Goal: Contribute content: Contribute content

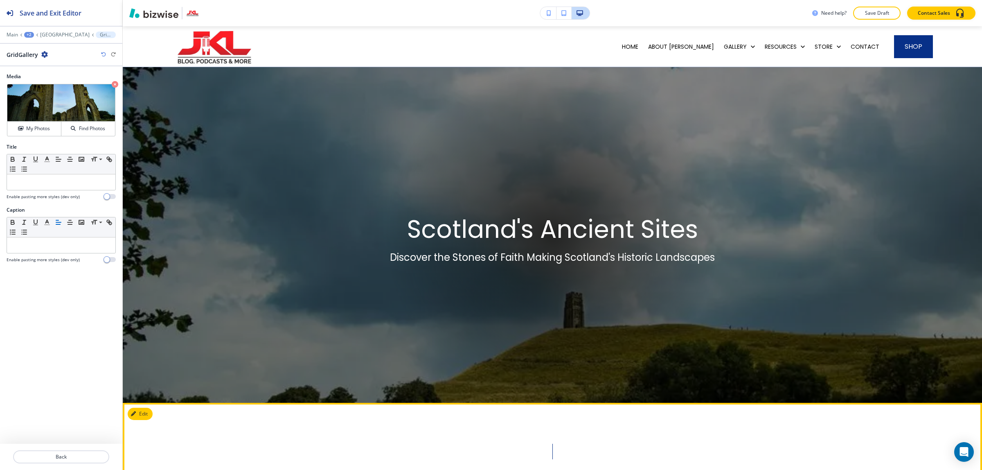
scroll to position [508, 0]
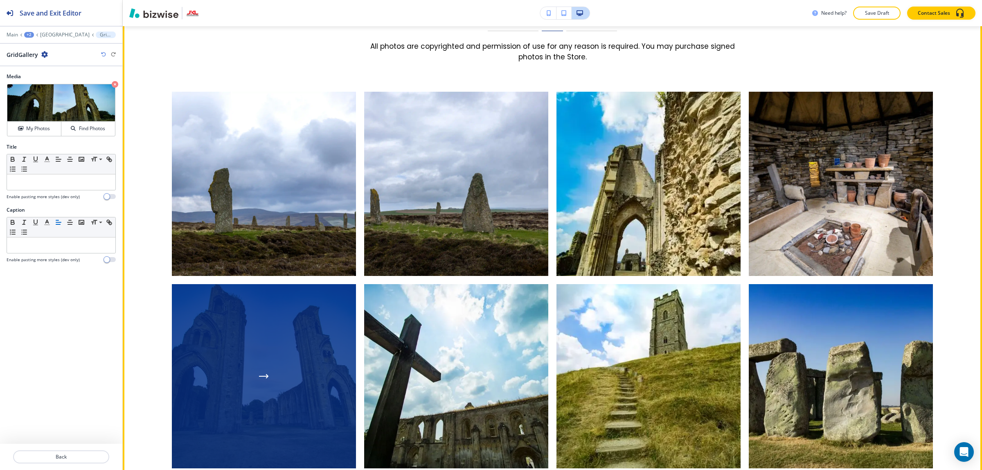
click at [298, 357] on div "button" at bounding box center [264, 376] width 184 height 184
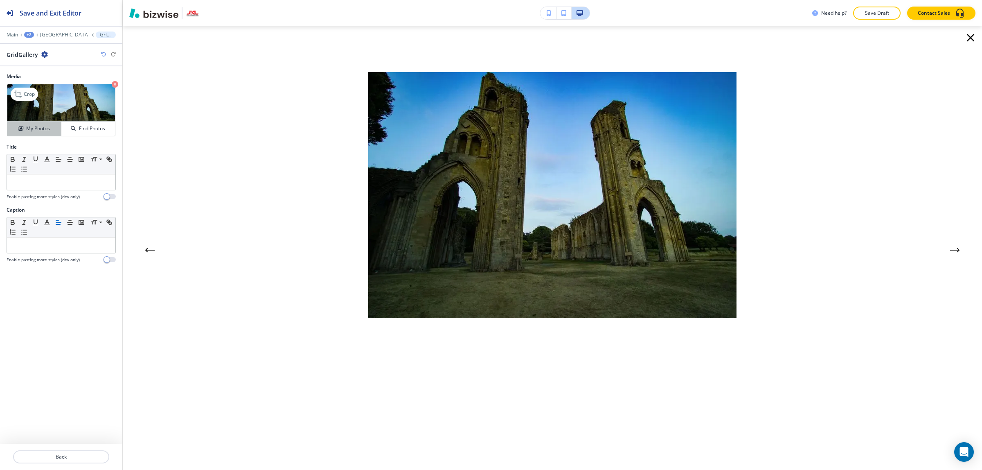
click at [30, 127] on h4 "My Photos" at bounding box center [38, 128] width 24 height 7
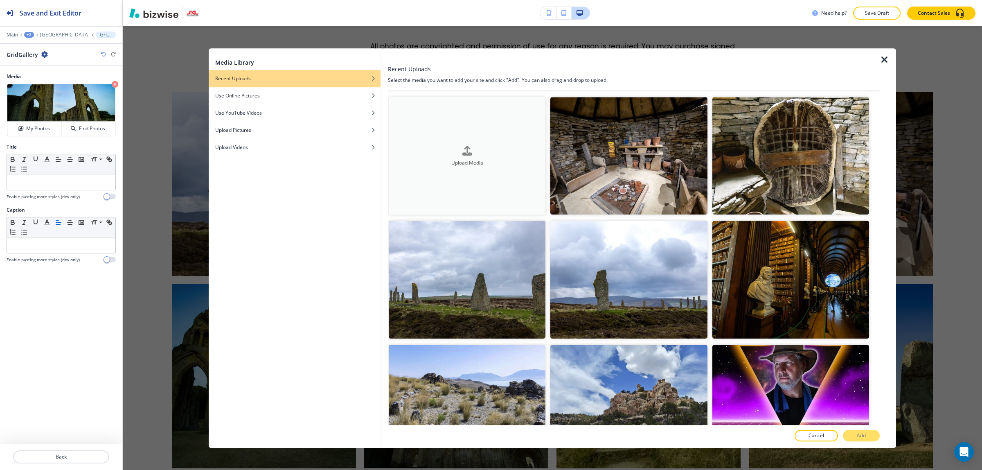
click at [508, 173] on button "Upload Media" at bounding box center [467, 155] width 157 height 117
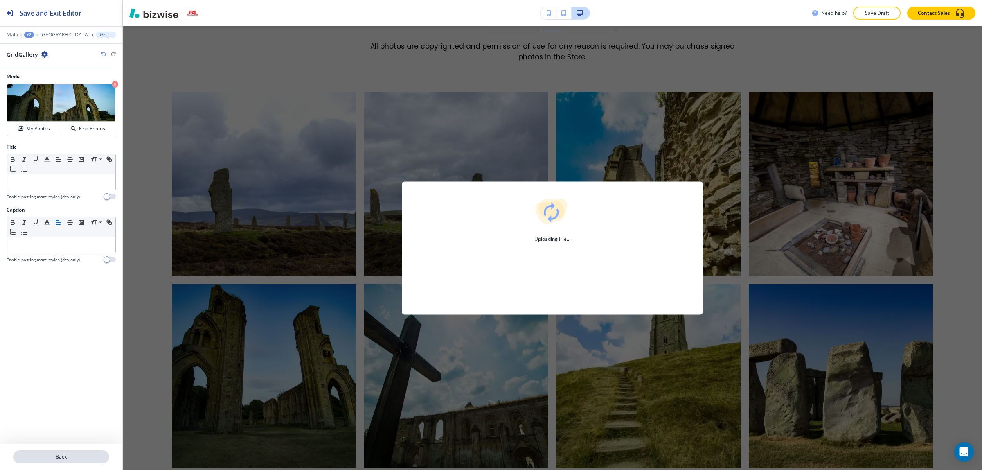
click at [69, 457] on p "Back" at bounding box center [61, 456] width 95 height 7
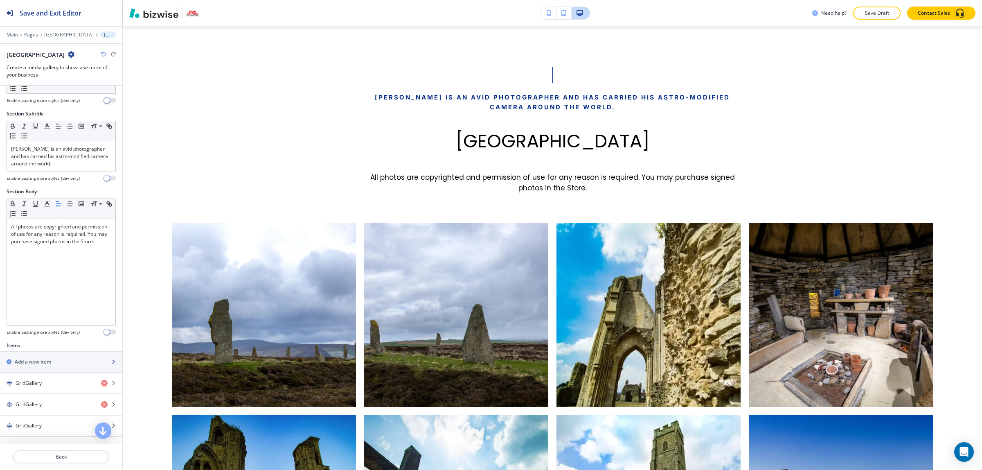
scroll to position [205, 0]
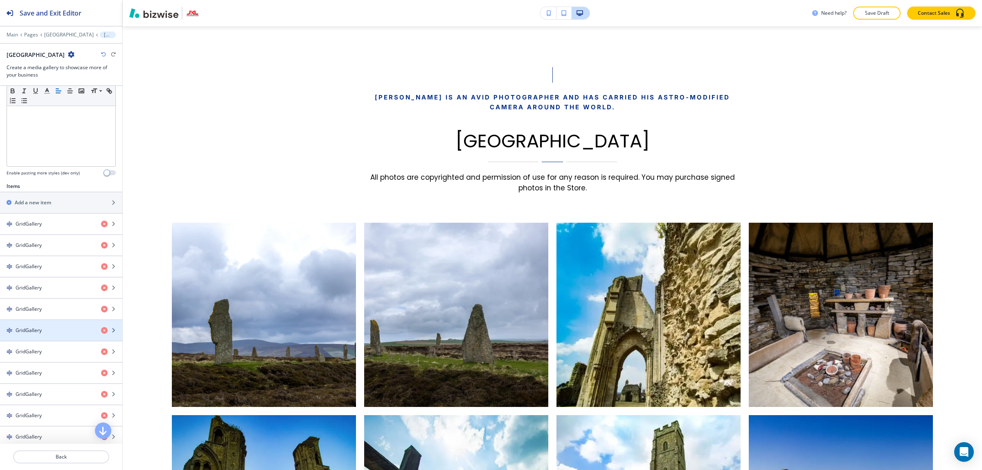
click at [60, 332] on div "GridGallery" at bounding box center [47, 330] width 95 height 7
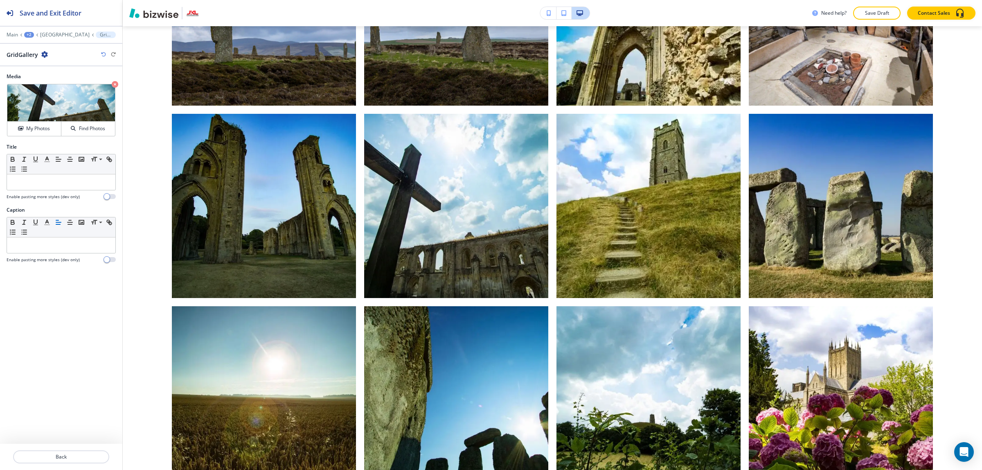
scroll to position [763, 0]
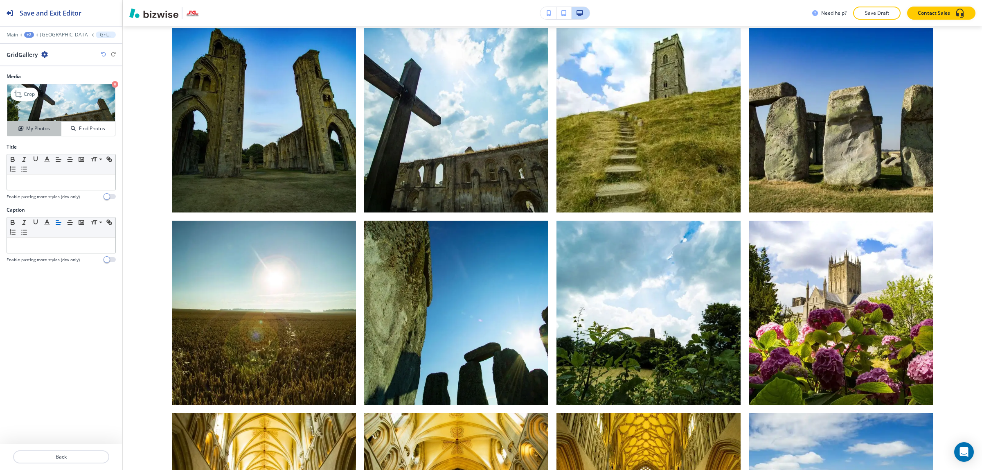
click at [39, 129] on h4 "My Photos" at bounding box center [38, 128] width 24 height 7
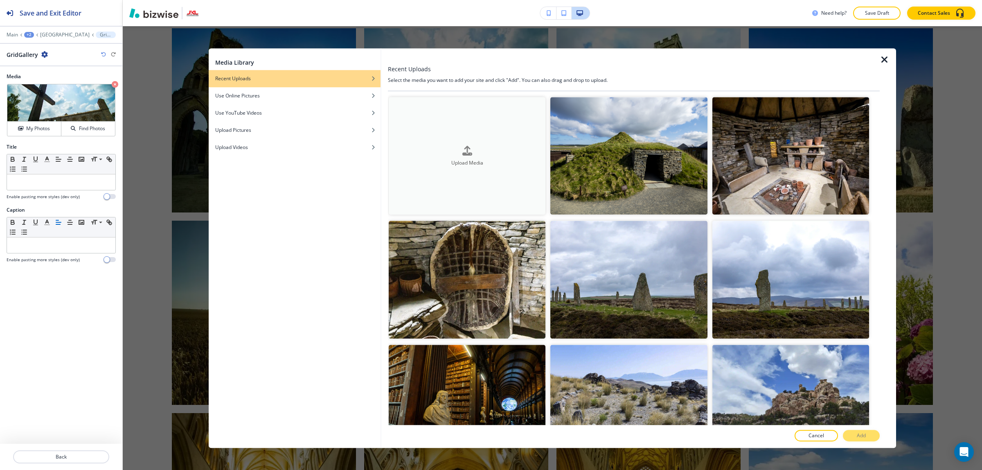
click at [486, 157] on div "button" at bounding box center [467, 157] width 157 height 3
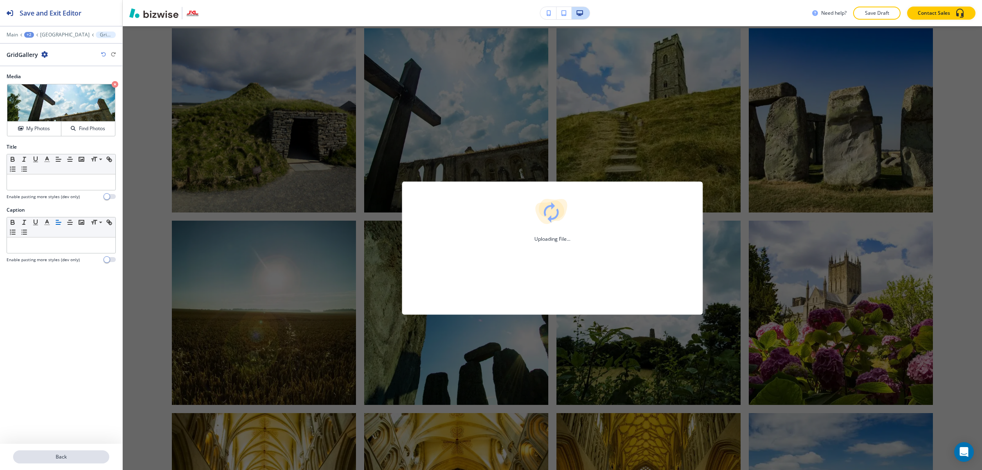
click at [68, 450] on button "Back" at bounding box center [61, 456] width 96 height 13
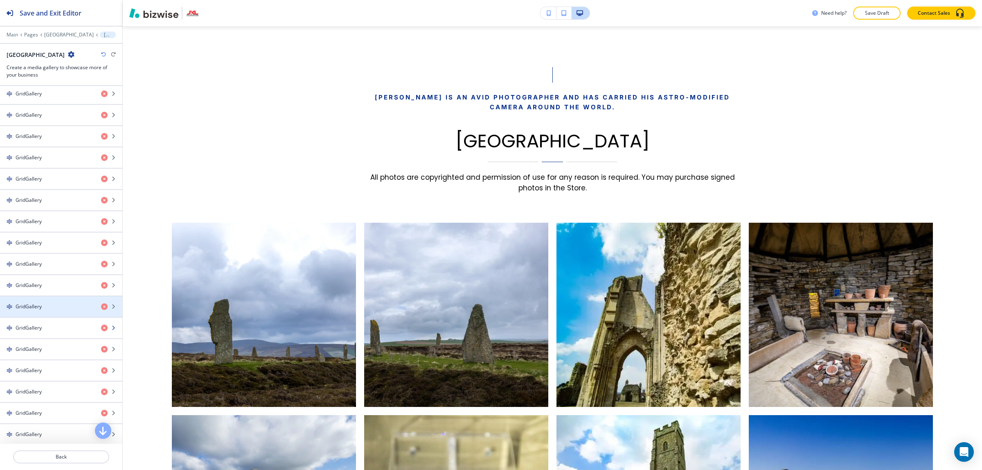
scroll to position [409, 0]
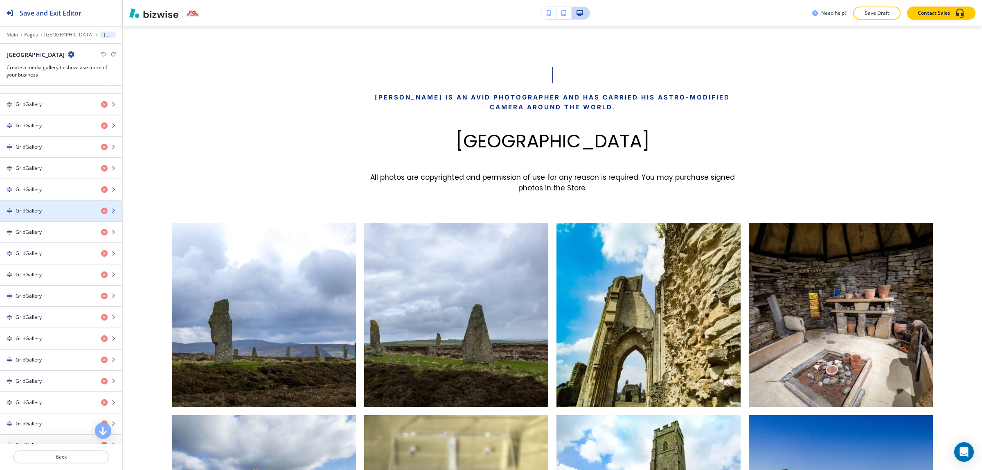
click at [53, 218] on div "button" at bounding box center [61, 218] width 122 height 7
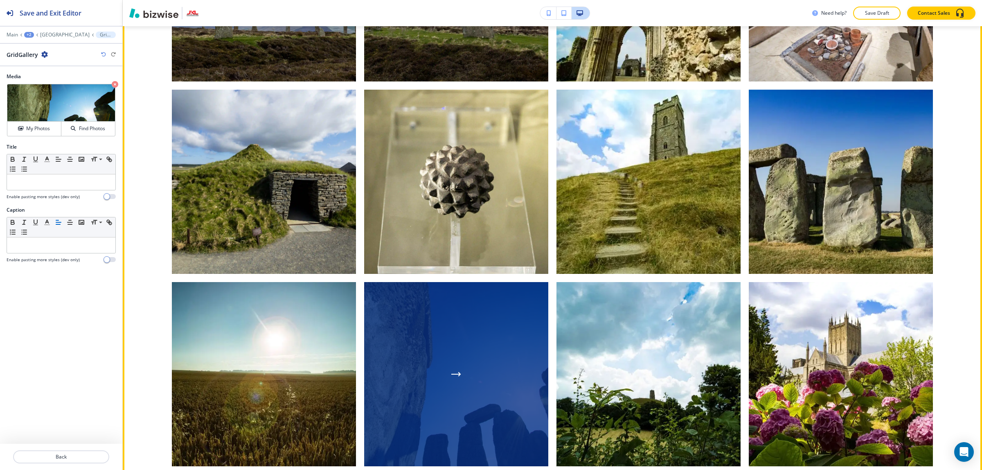
scroll to position [698, 0]
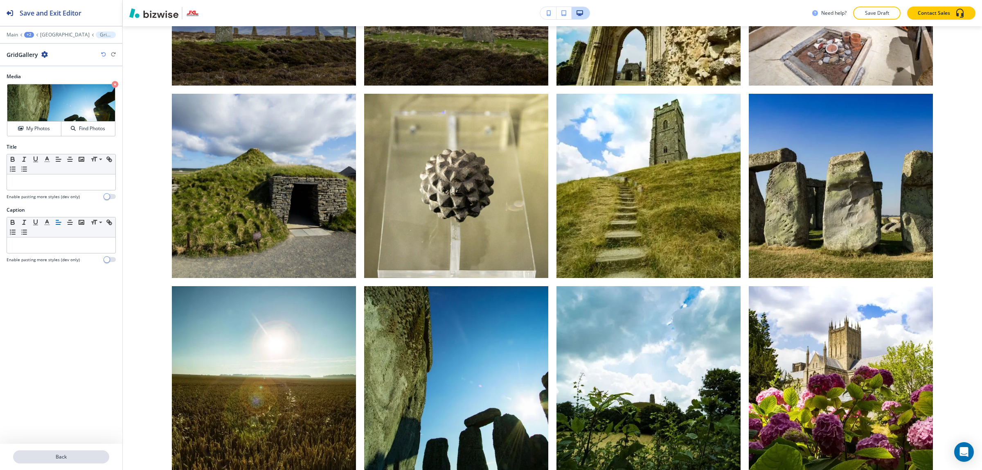
click at [79, 455] on p "Back" at bounding box center [61, 456] width 95 height 7
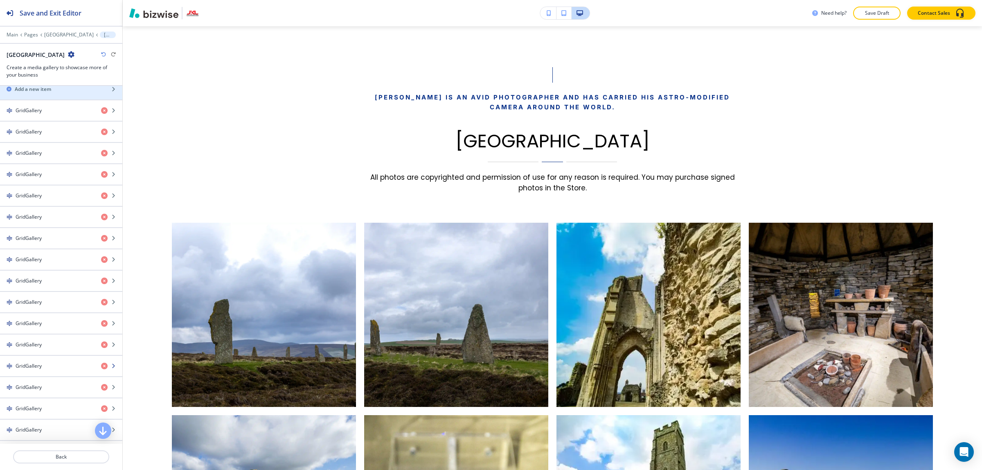
scroll to position [358, 0]
click at [54, 214] on div "button" at bounding box center [61, 212] width 122 height 7
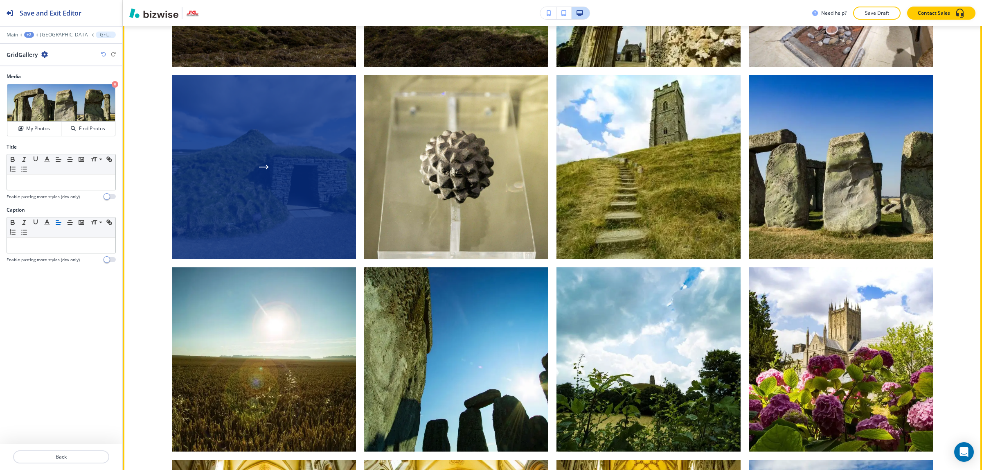
scroll to position [712, 0]
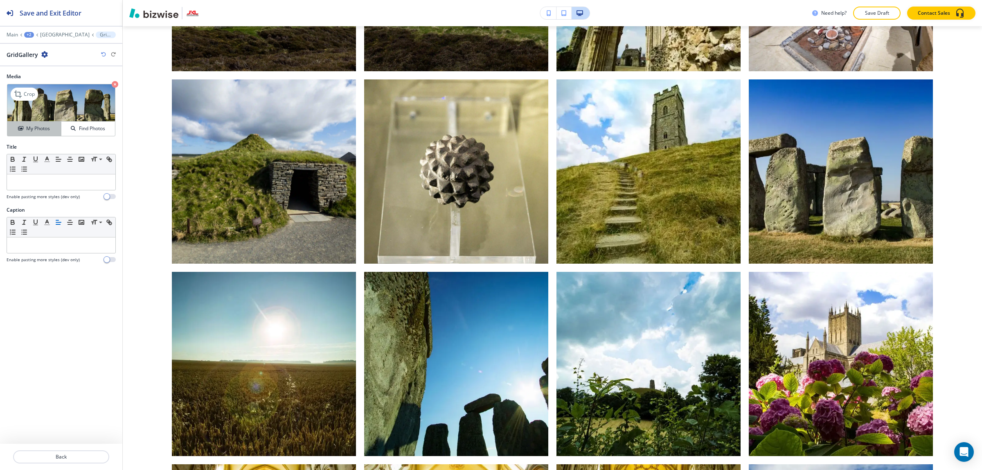
click at [38, 129] on h4 "My Photos" at bounding box center [38, 128] width 24 height 7
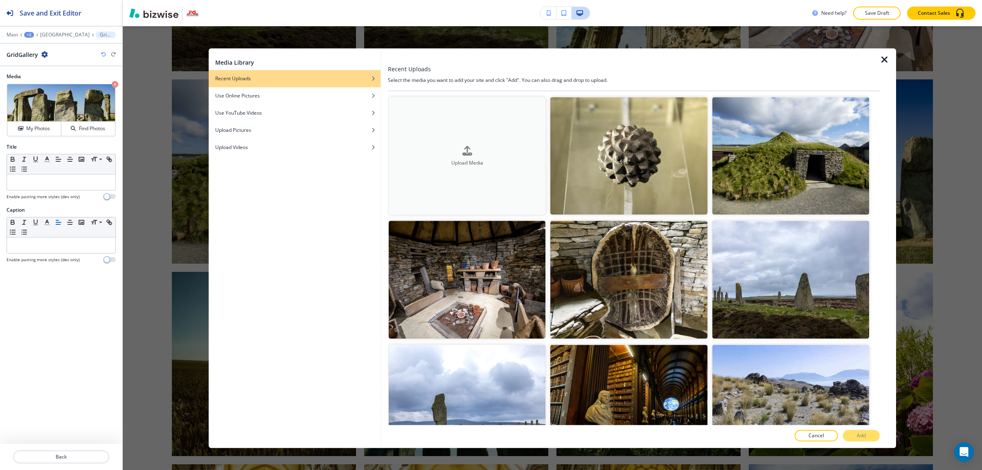
click at [445, 159] on h4 "Upload Media" at bounding box center [467, 162] width 157 height 7
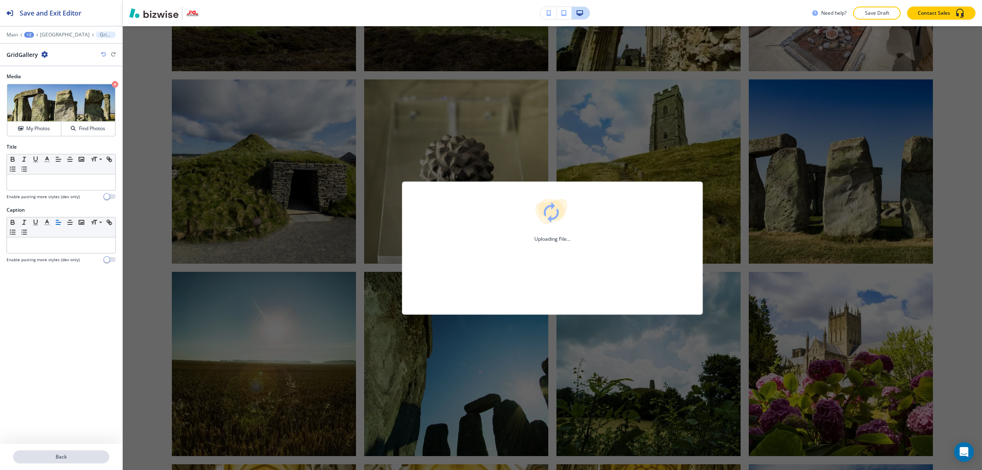
click at [89, 451] on button "Back" at bounding box center [61, 456] width 96 height 13
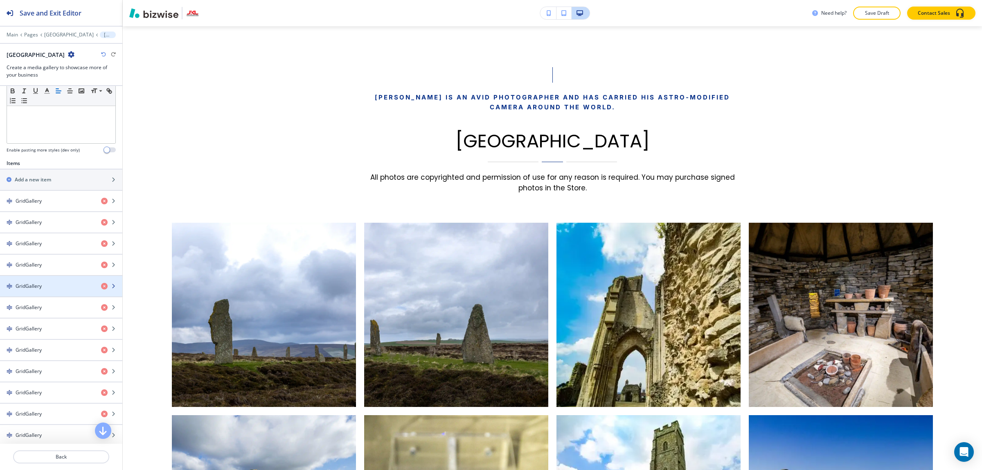
scroll to position [256, 0]
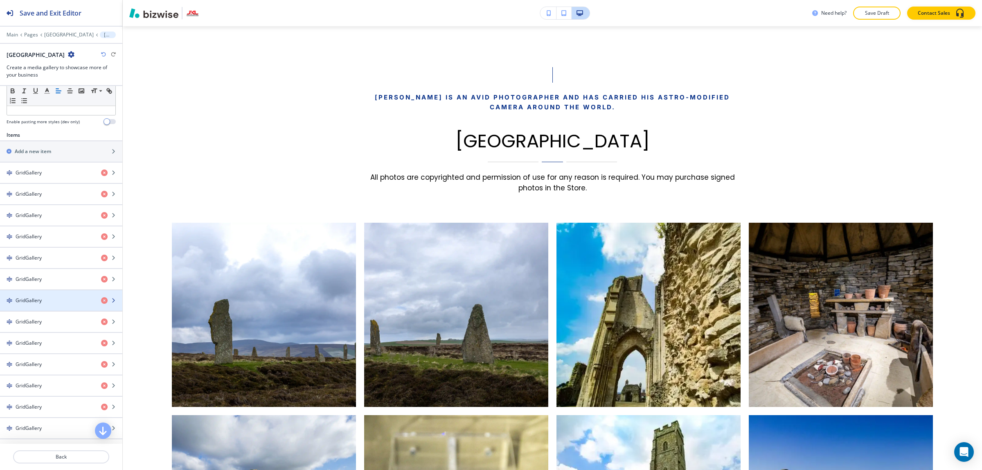
click at [66, 297] on div "button" at bounding box center [61, 293] width 122 height 7
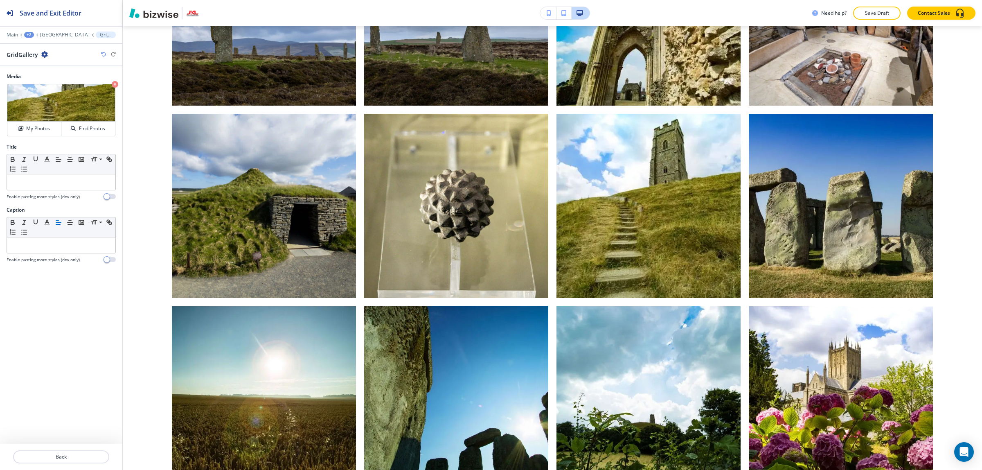
scroll to position [763, 0]
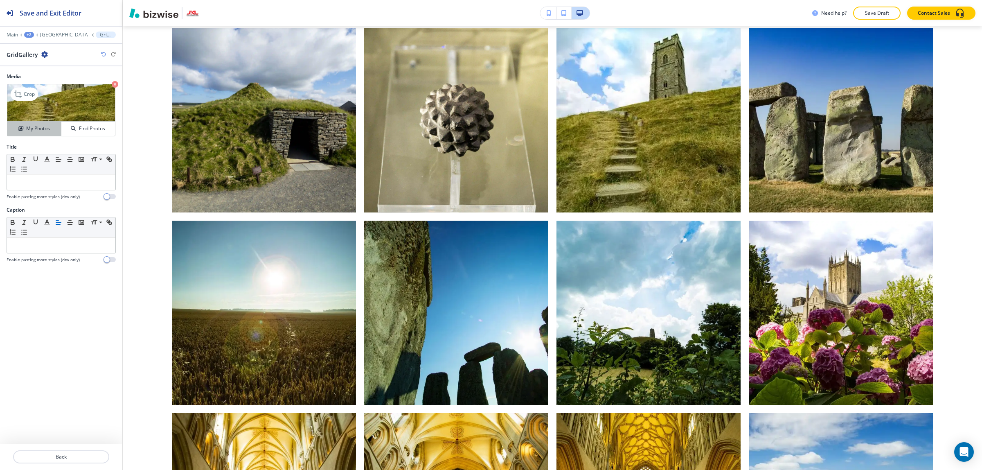
click at [40, 136] on button "My Photos" at bounding box center [34, 129] width 54 height 14
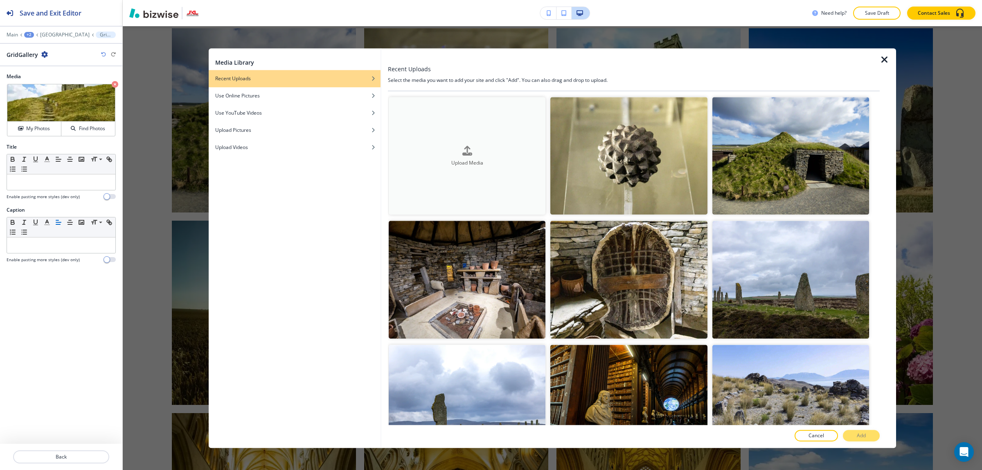
click at [424, 140] on button "Upload Media" at bounding box center [467, 155] width 157 height 117
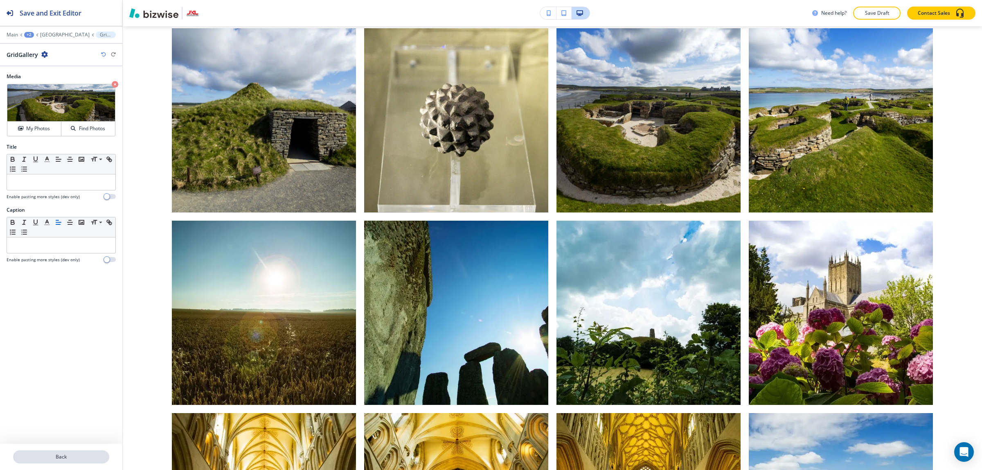
click at [86, 449] on div at bounding box center [61, 447] width 122 height 7
click at [84, 455] on p "Back" at bounding box center [61, 456] width 95 height 7
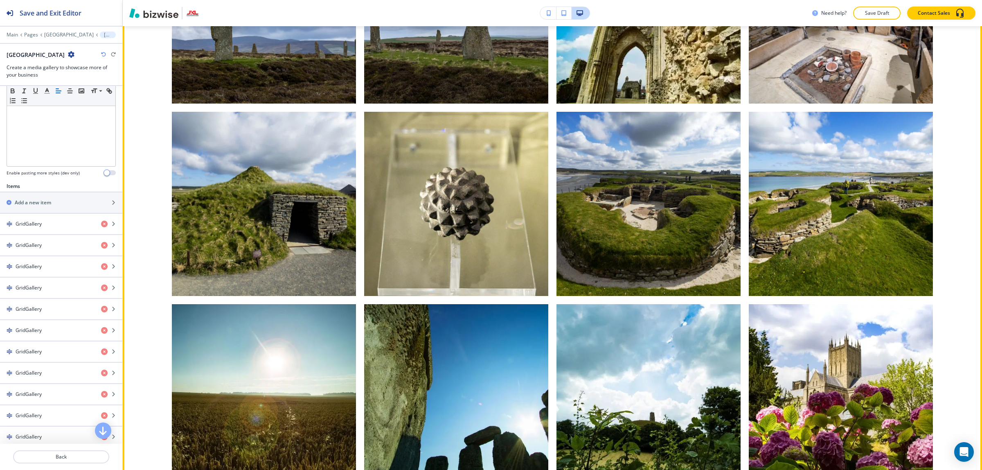
scroll to position [684, 0]
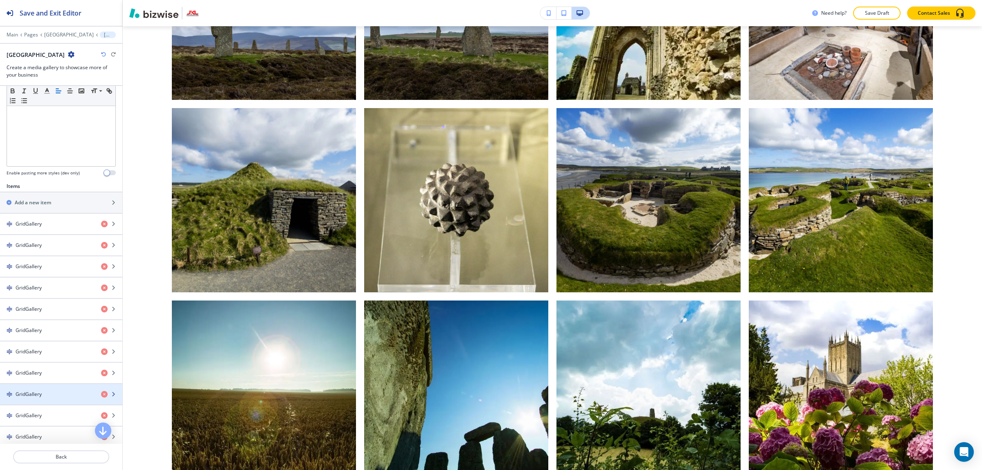
click at [58, 390] on div "button" at bounding box center [61, 387] width 122 height 7
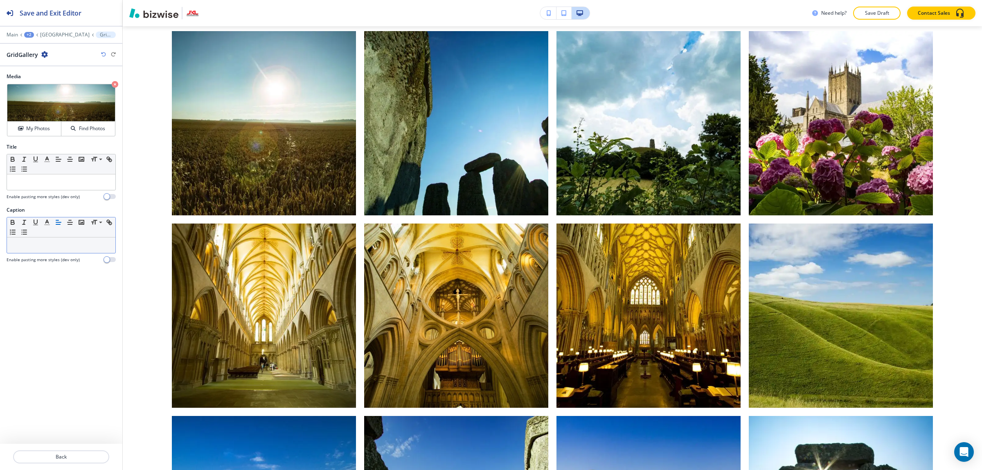
scroll to position [954, 0]
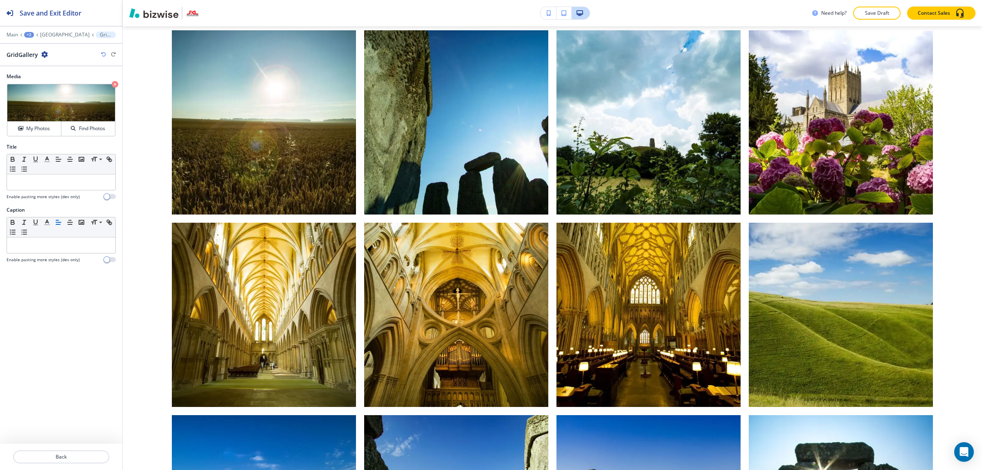
click at [38, 139] on div "Media Crop My Photos Find Photos" at bounding box center [61, 108] width 122 height 70
click at [37, 130] on h4 "My Photos" at bounding box center [38, 128] width 24 height 7
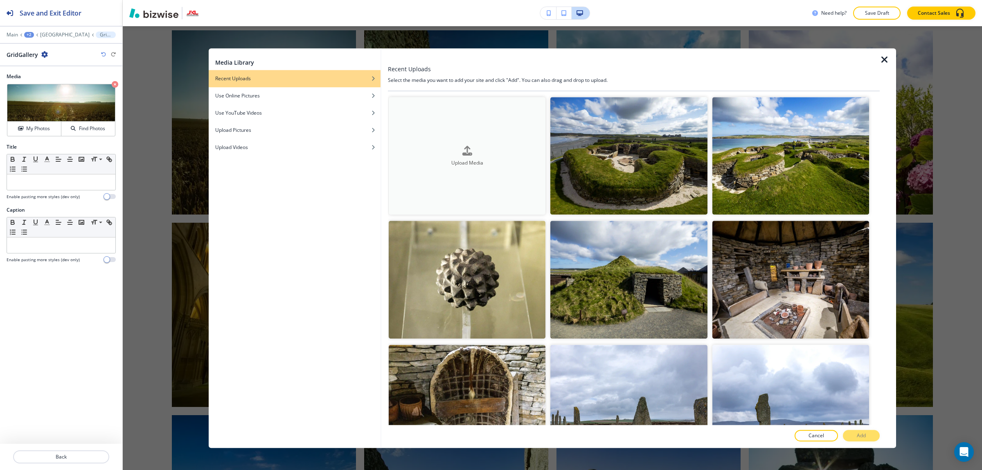
click at [435, 147] on div "Upload Media" at bounding box center [467, 156] width 157 height 21
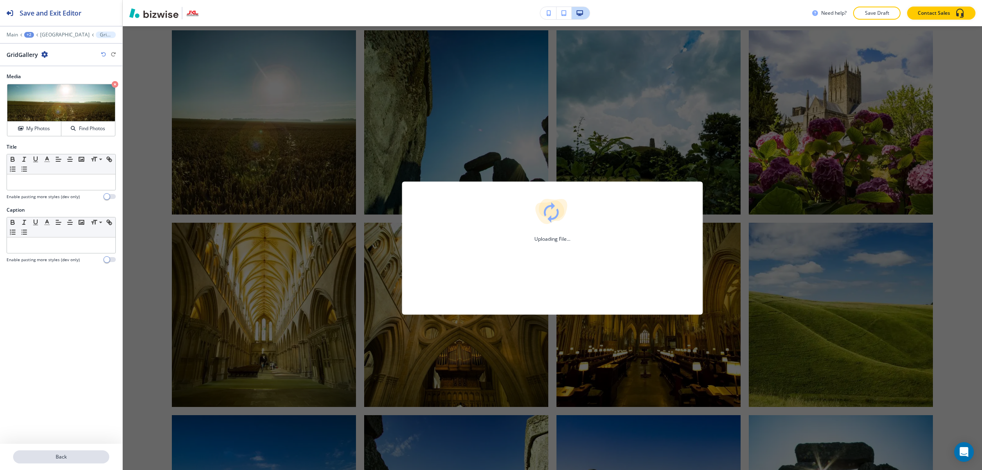
click at [48, 456] on p "Back" at bounding box center [61, 456] width 95 height 7
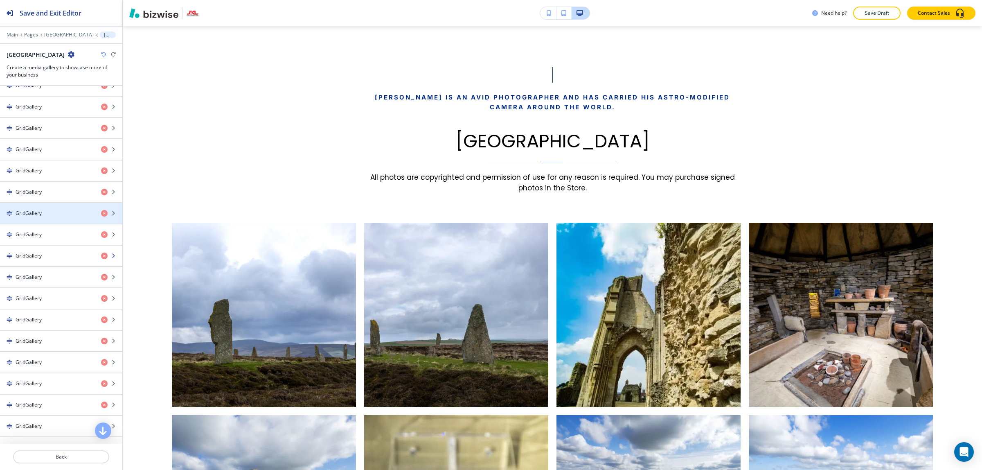
scroll to position [358, 0]
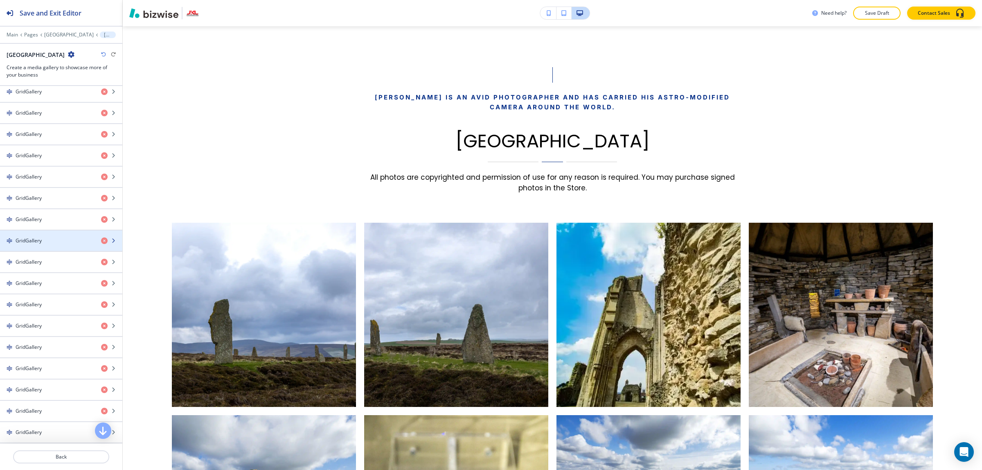
click at [72, 244] on div "GridGallery" at bounding box center [47, 240] width 95 height 7
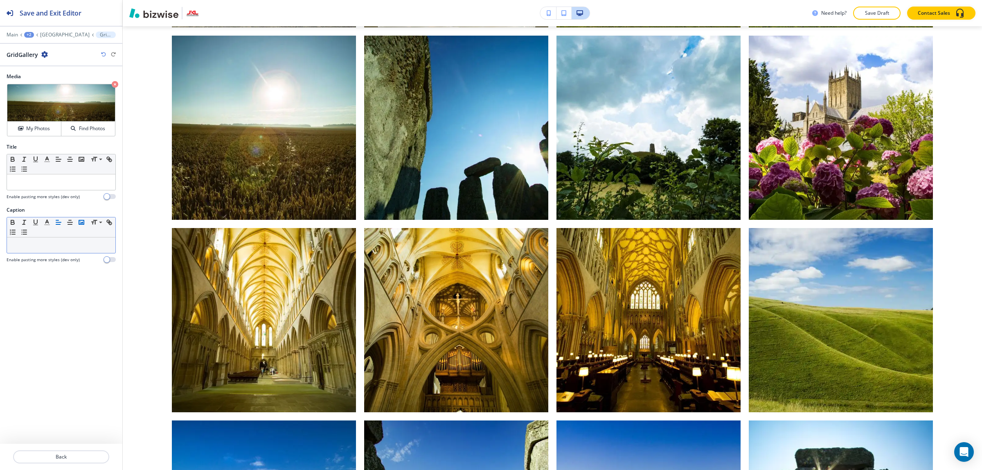
scroll to position [954, 0]
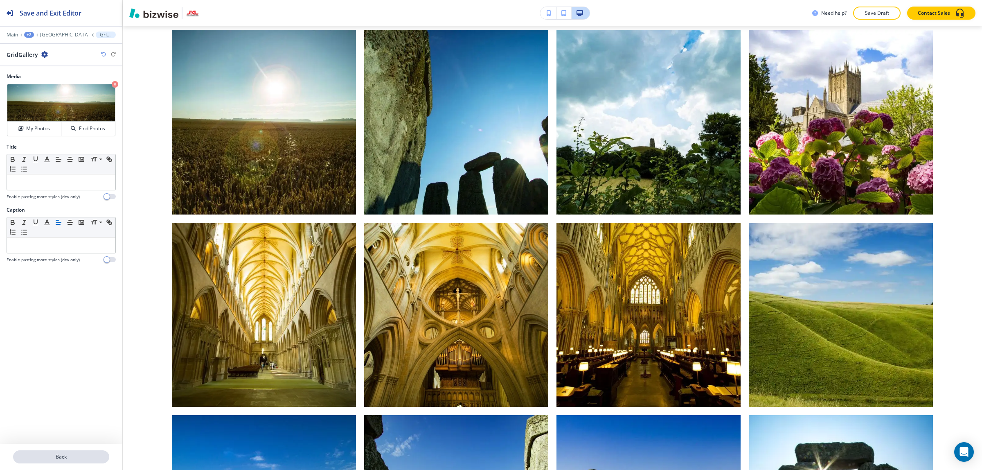
click at [60, 458] on p "Back" at bounding box center [61, 456] width 95 height 7
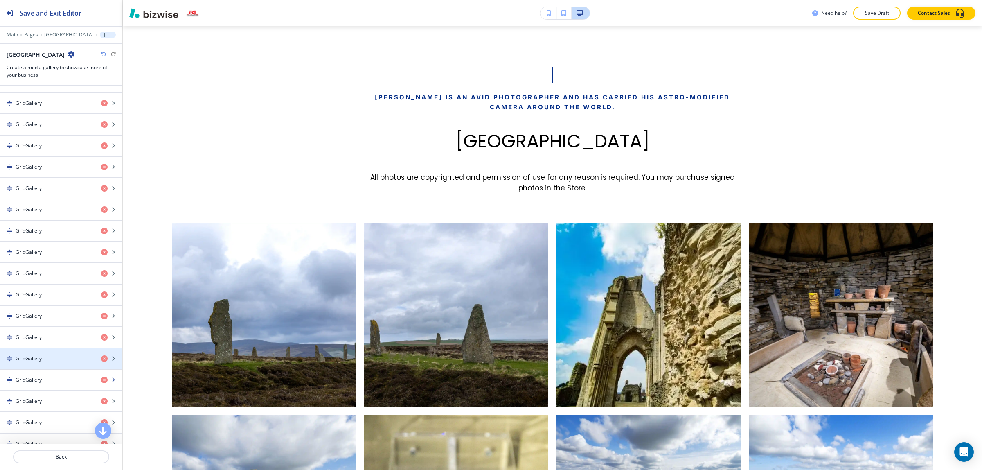
scroll to position [409, 0]
click at [74, 278] on div "GridGallery" at bounding box center [47, 274] width 95 height 7
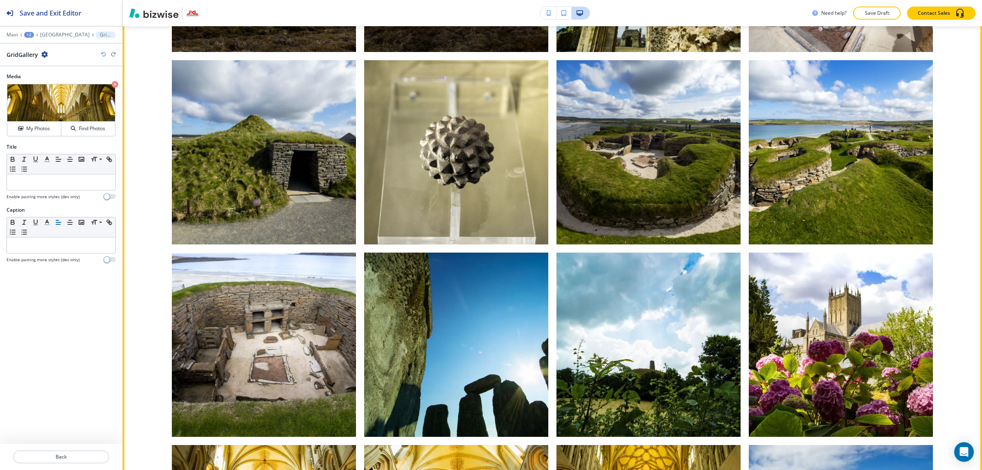
scroll to position [735, 0]
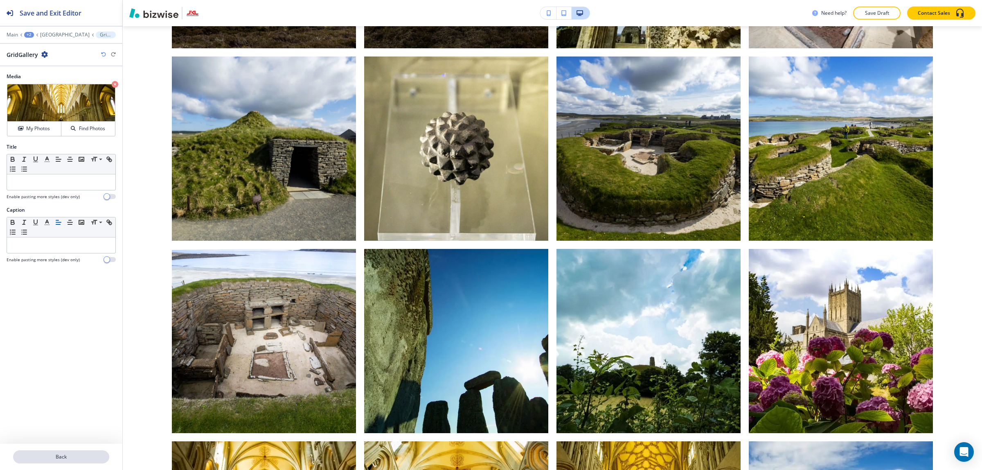
click at [75, 458] on p "Back" at bounding box center [61, 456] width 95 height 7
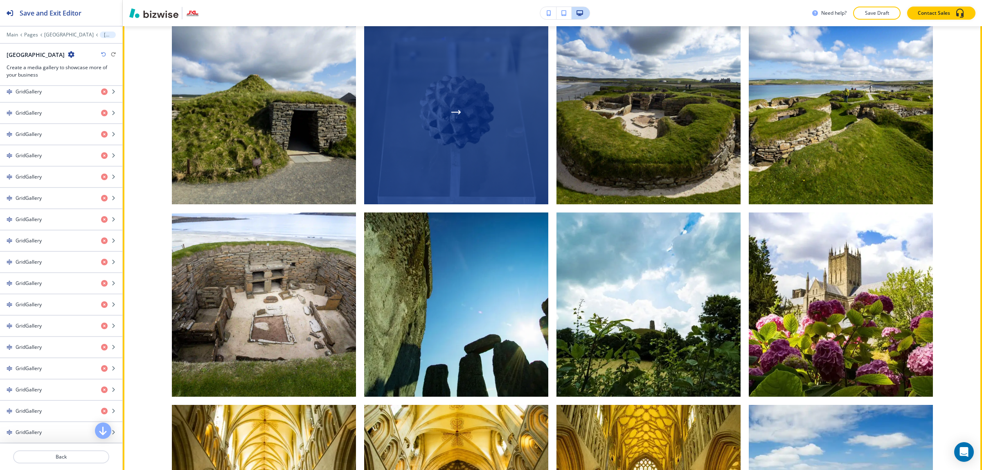
scroll to position [786, 0]
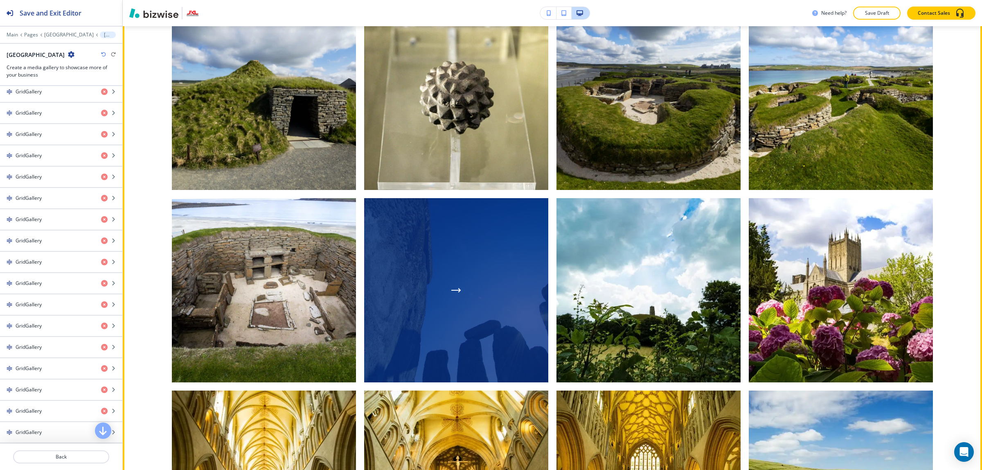
click at [461, 275] on div "button" at bounding box center [456, 290] width 184 height 184
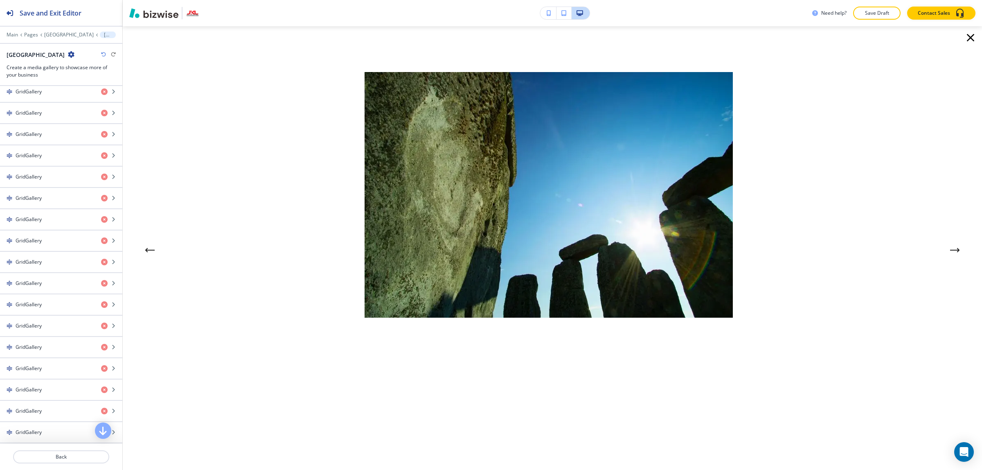
click at [512, 191] on img at bounding box center [549, 195] width 368 height 246
click at [156, 246] on button "Previous Gallery Image" at bounding box center [150, 250] width 16 height 16
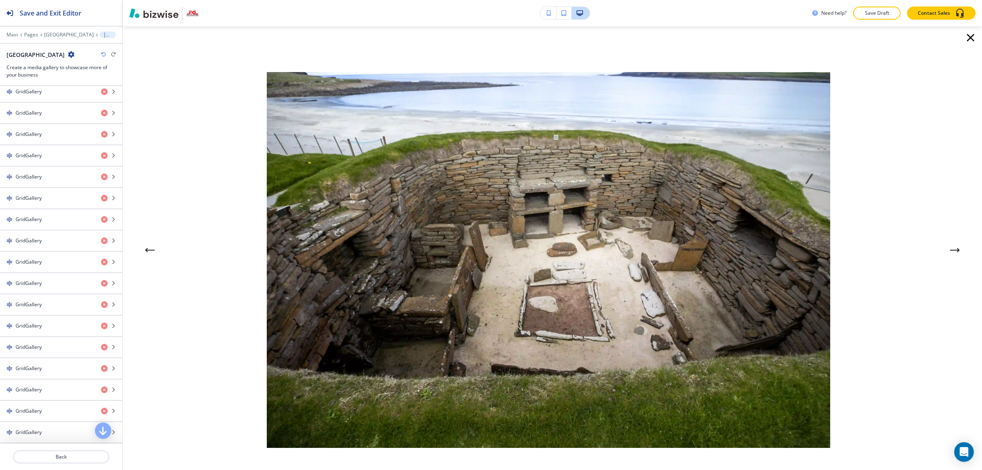
drag, startPoint x: 955, startPoint y: 36, endPoint x: 965, endPoint y: 38, distance: 10.8
click at [955, 36] on div at bounding box center [553, 248] width 860 height 444
click at [965, 38] on icon "button" at bounding box center [970, 37] width 13 height 13
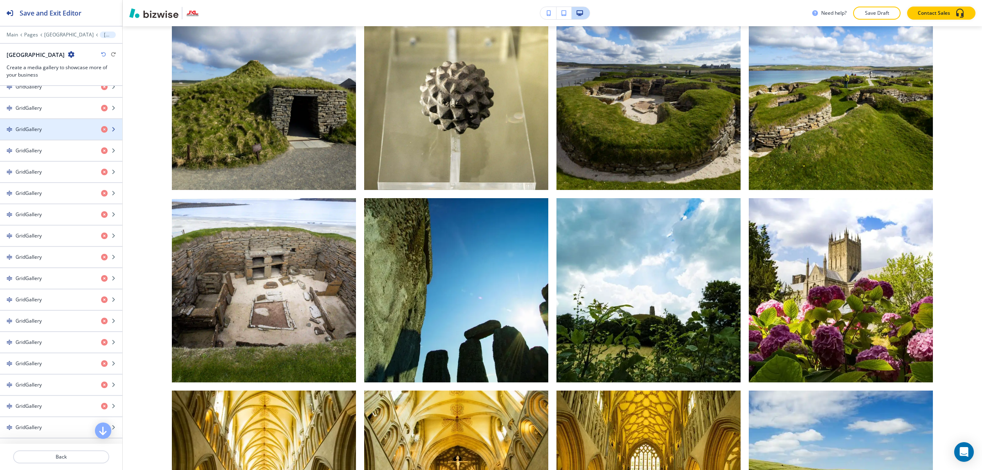
scroll to position [307, 0]
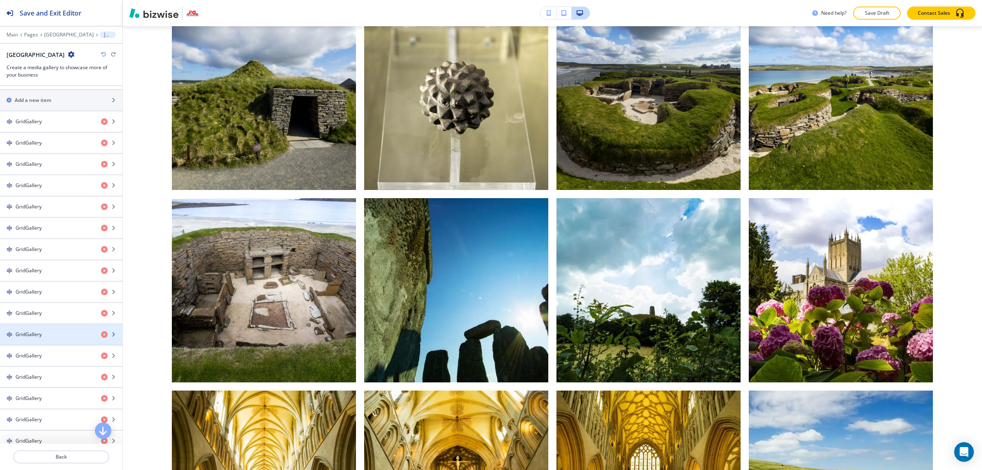
click at [72, 338] on div "GridGallery" at bounding box center [47, 334] width 95 height 7
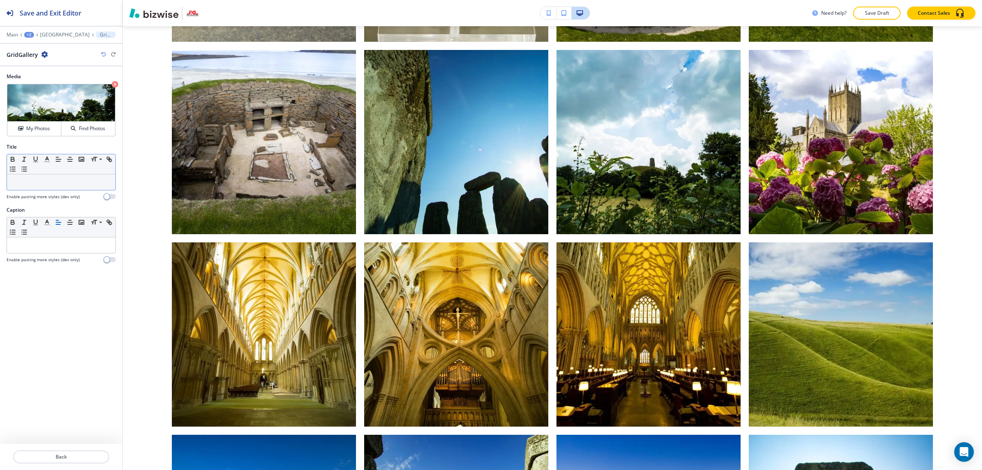
scroll to position [0, 0]
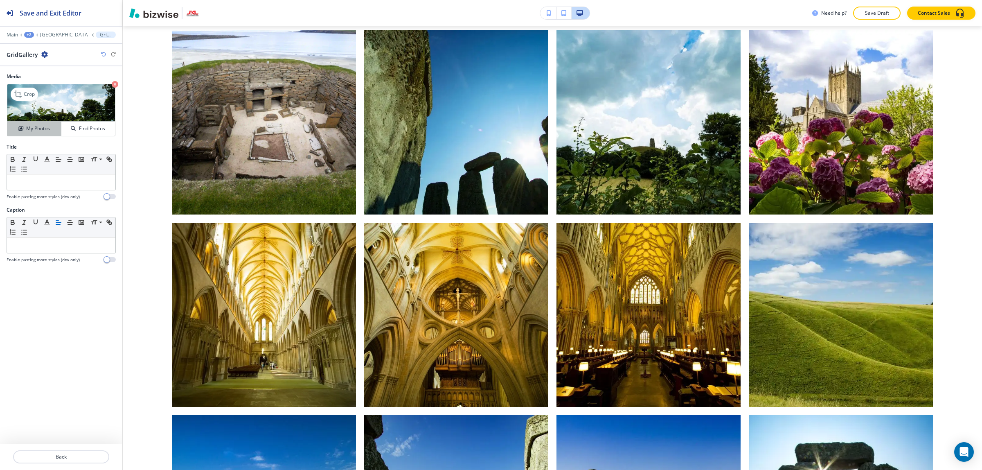
click at [36, 128] on h4 "My Photos" at bounding box center [38, 128] width 24 height 7
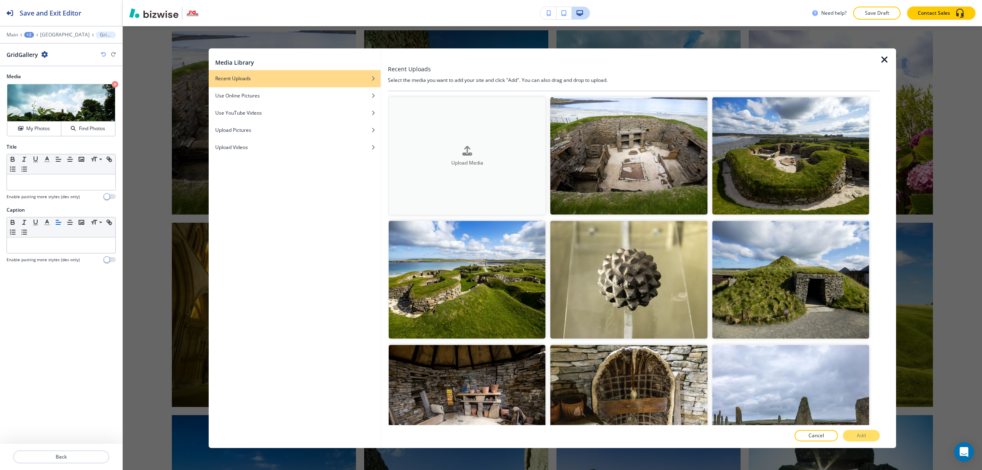
click at [486, 196] on button "Upload Media" at bounding box center [467, 155] width 157 height 117
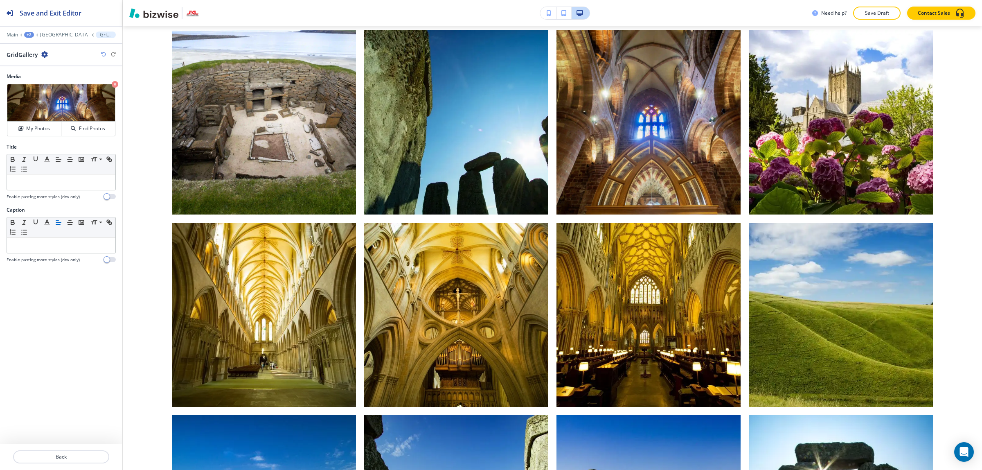
click at [101, 367] on div "Media Crop My Photos Find Photos Title Small Normal Large Huge Enable pasting m…" at bounding box center [61, 254] width 122 height 377
click at [47, 457] on p "Back" at bounding box center [61, 456] width 95 height 7
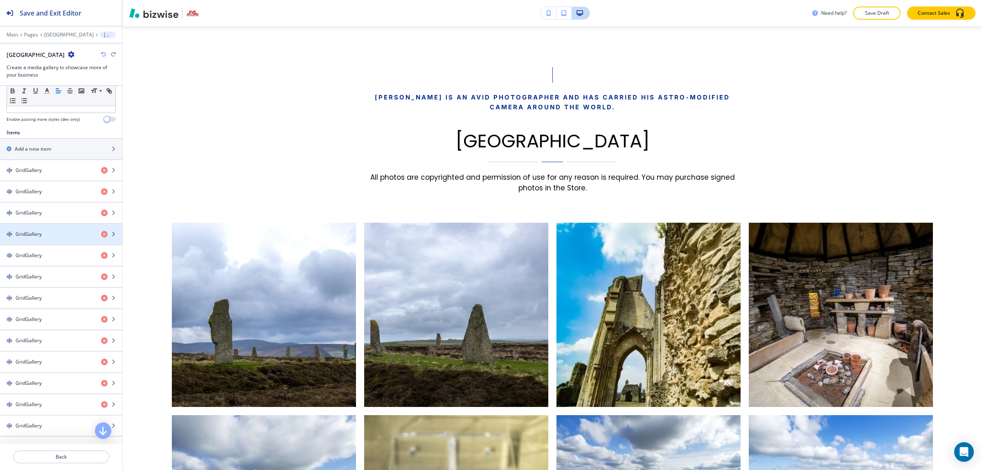
scroll to position [358, 0]
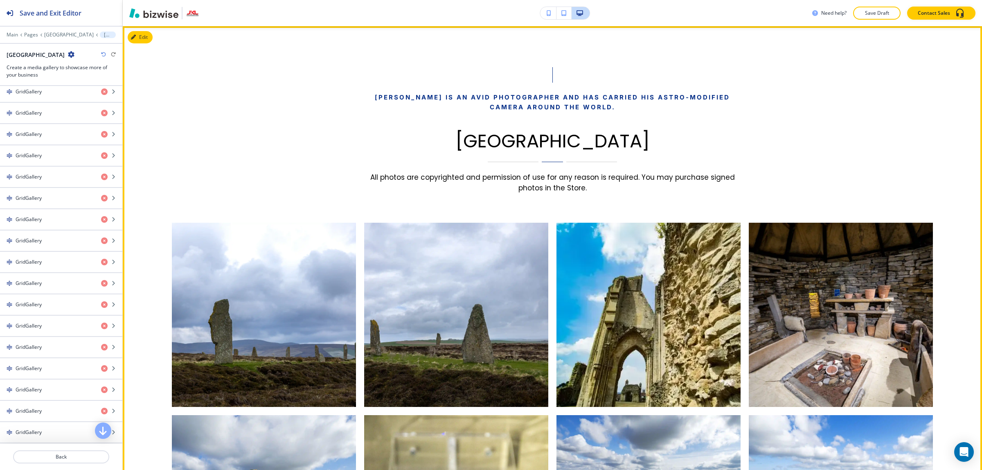
drag, startPoint x: 136, startPoint y: 379, endPoint x: 136, endPoint y: 371, distance: 7.8
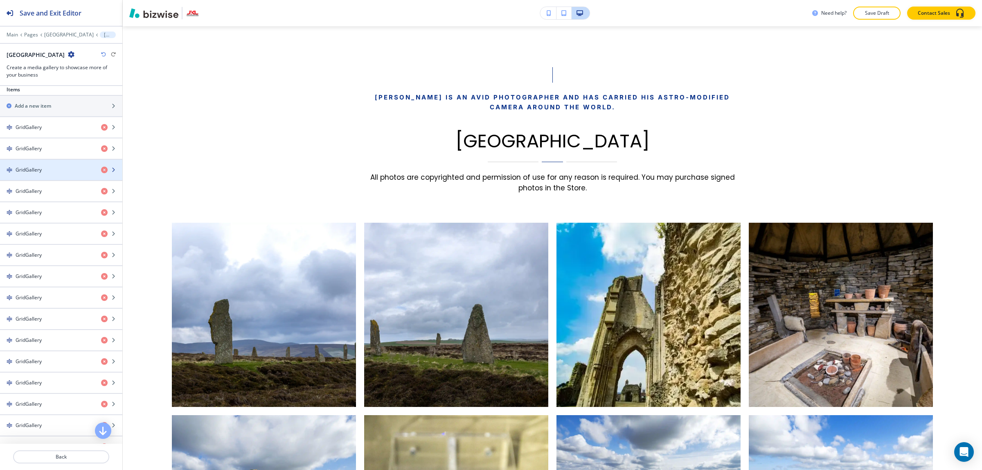
scroll to position [307, 0]
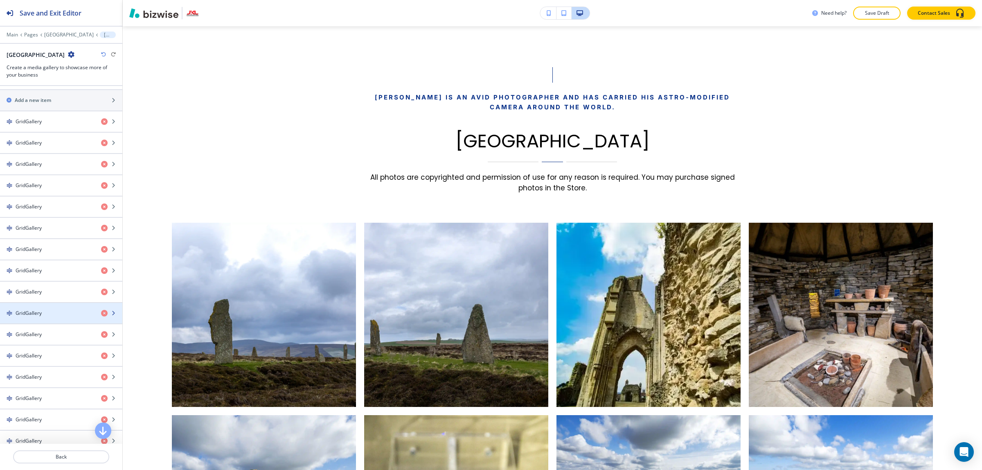
click at [62, 323] on div "button" at bounding box center [61, 320] width 122 height 7
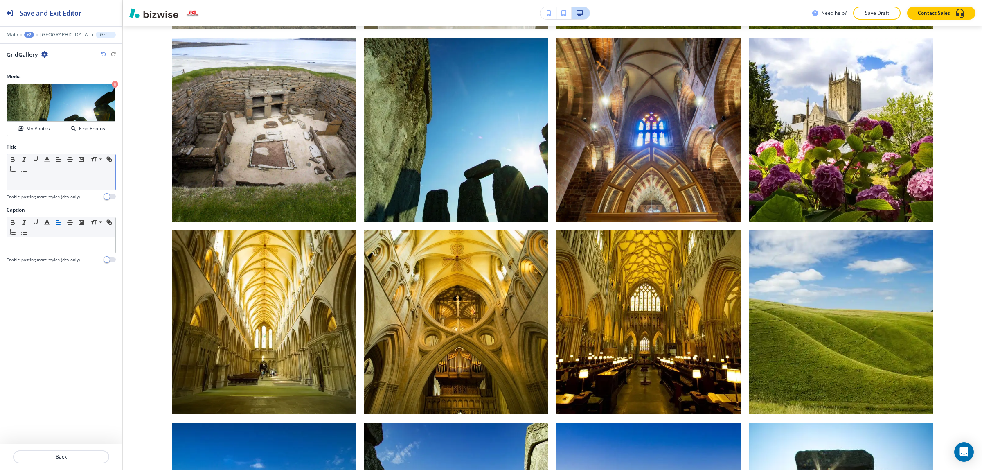
scroll to position [954, 0]
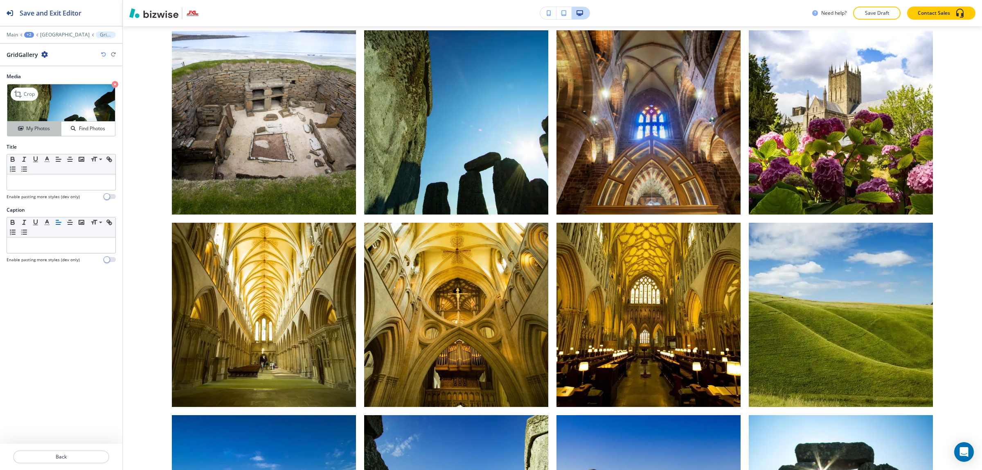
click at [44, 132] on h4 "My Photos" at bounding box center [38, 128] width 24 height 7
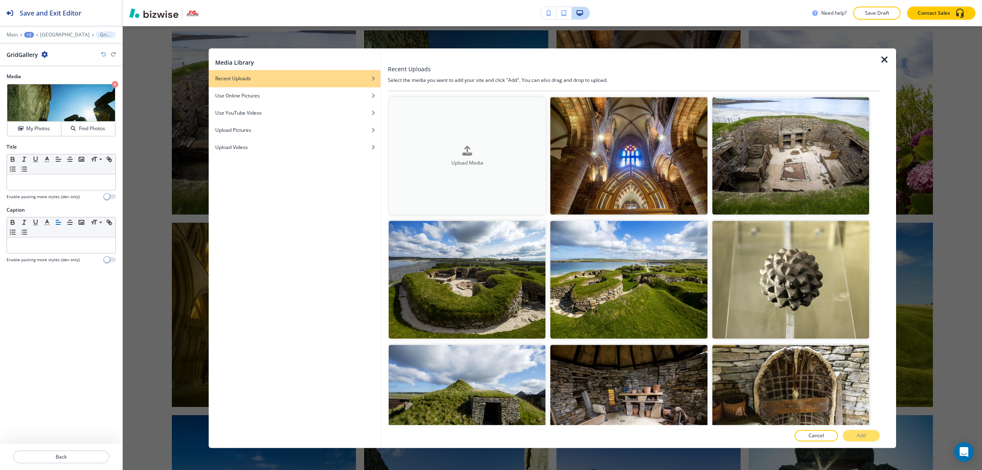
click at [447, 156] on div "button" at bounding box center [467, 157] width 157 height 3
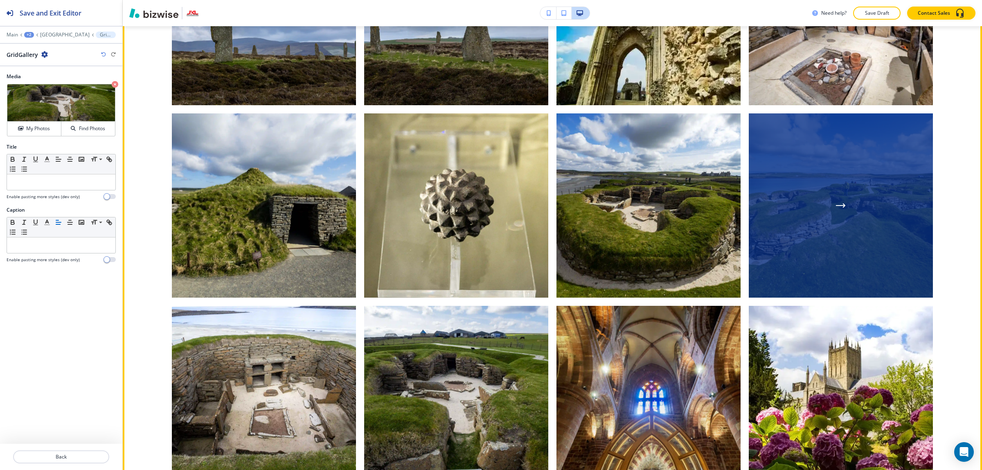
scroll to position [698, 0]
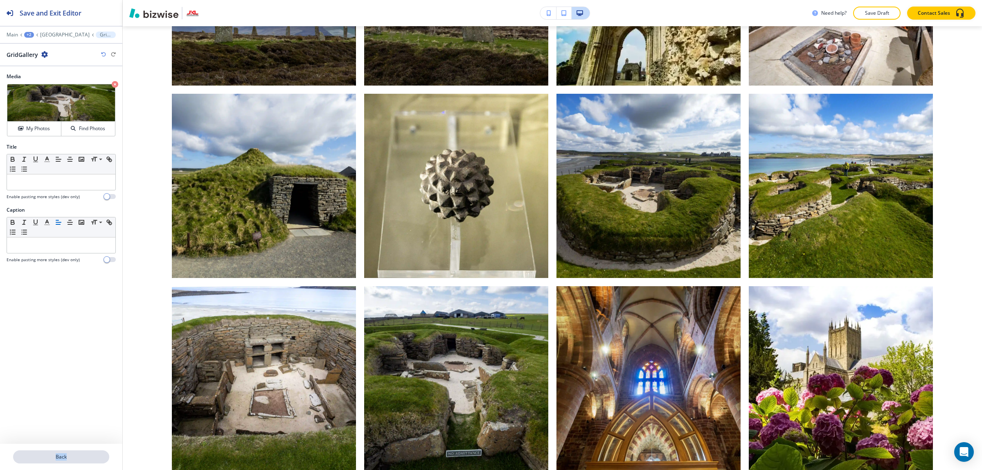
drag, startPoint x: 90, startPoint y: 449, endPoint x: 91, endPoint y: 453, distance: 4.5
click at [91, 451] on div "Back" at bounding box center [61, 457] width 122 height 26
click at [93, 453] on p "Back" at bounding box center [61, 456] width 95 height 7
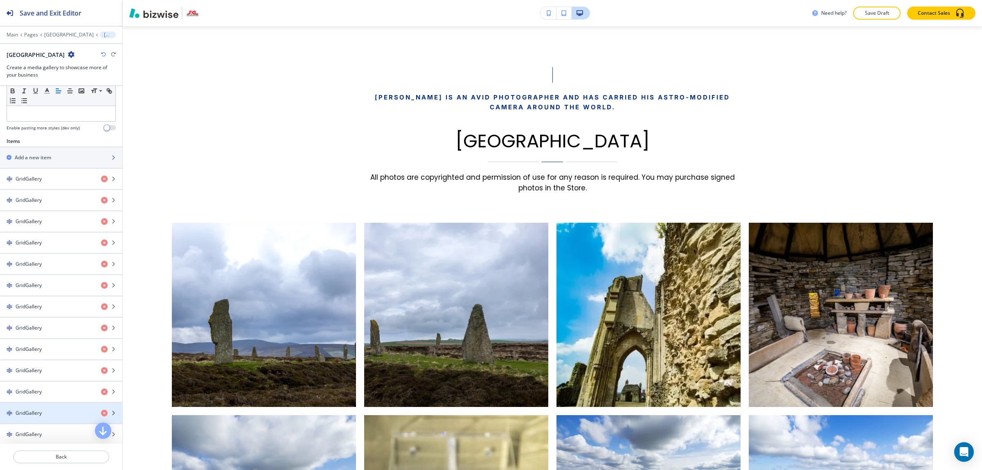
scroll to position [256, 0]
click at [46, 416] on div "button" at bounding box center [61, 414] width 122 height 7
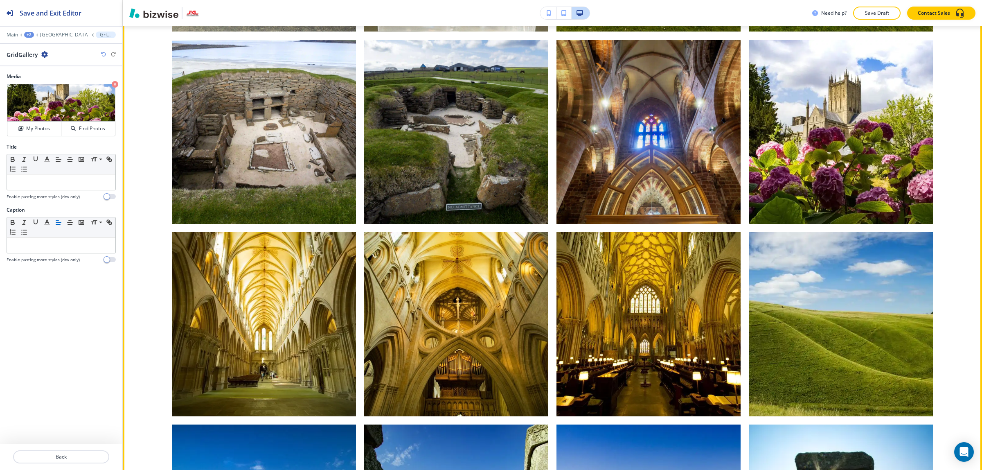
scroll to position [954, 0]
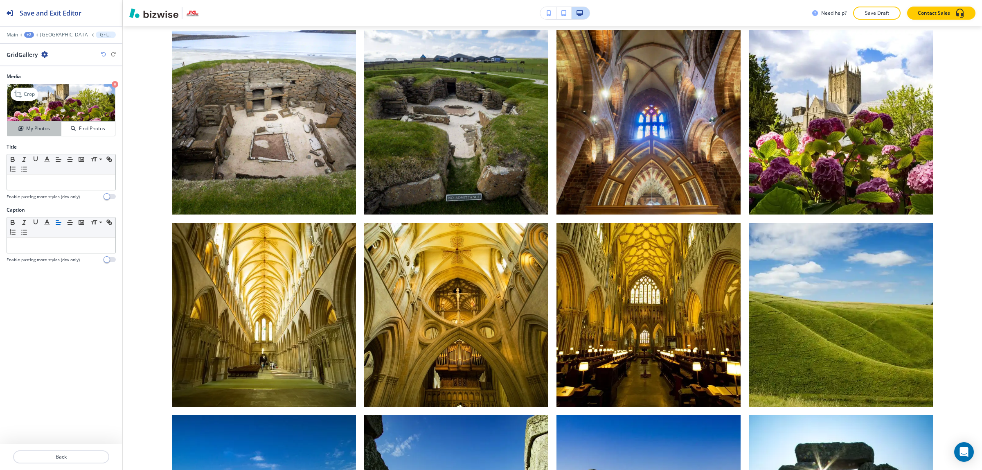
click at [44, 127] on h4 "My Photos" at bounding box center [38, 128] width 24 height 7
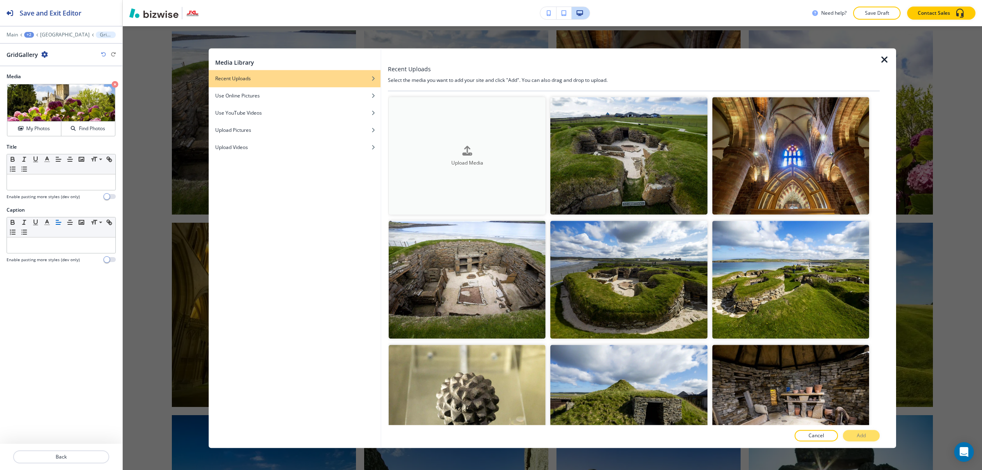
click at [434, 141] on button "Upload Media" at bounding box center [467, 155] width 157 height 117
